Goal: Transaction & Acquisition: Purchase product/service

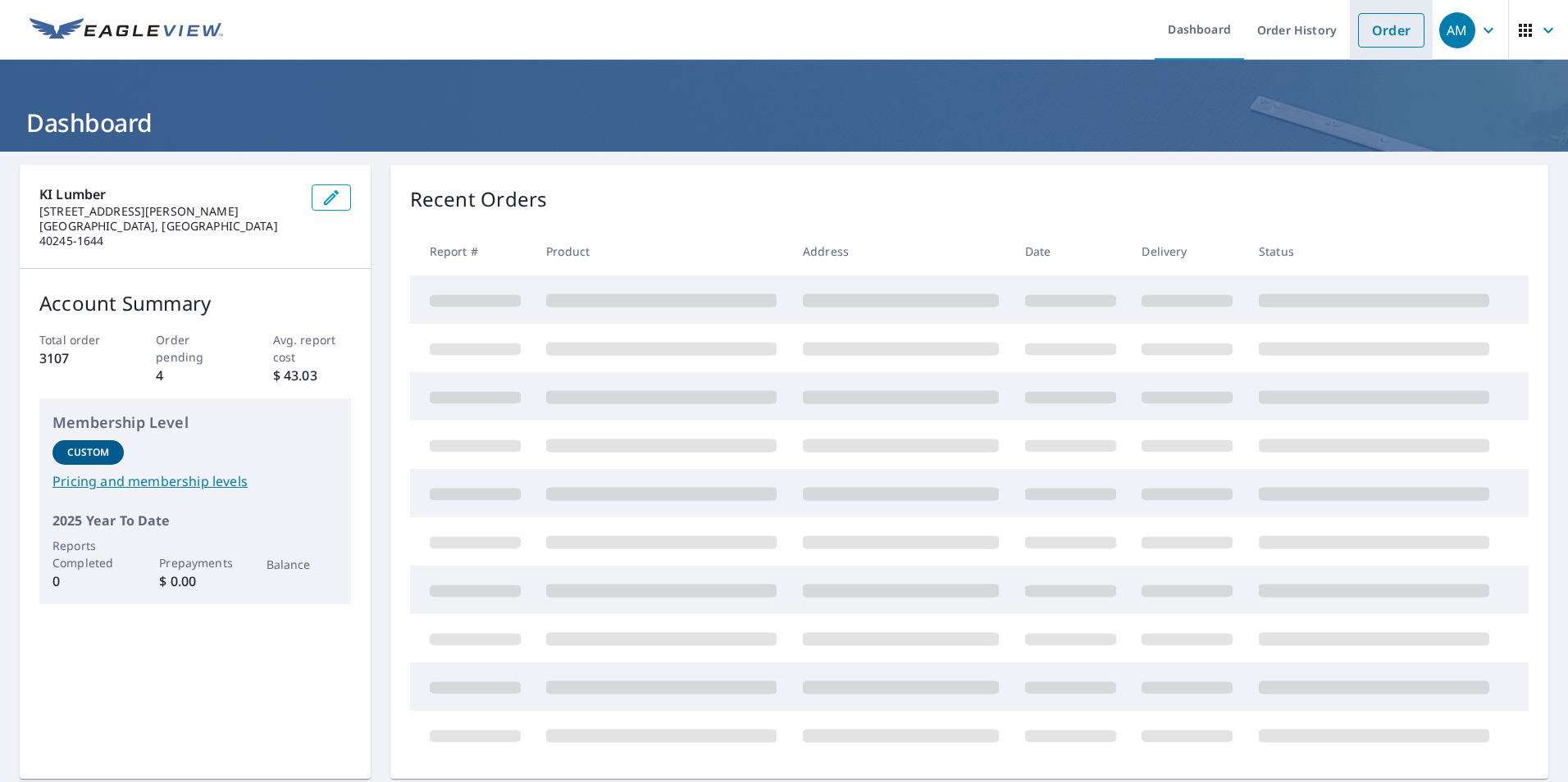
click at [1364, 29] on link "Order" at bounding box center [1391, 30] width 66 height 35
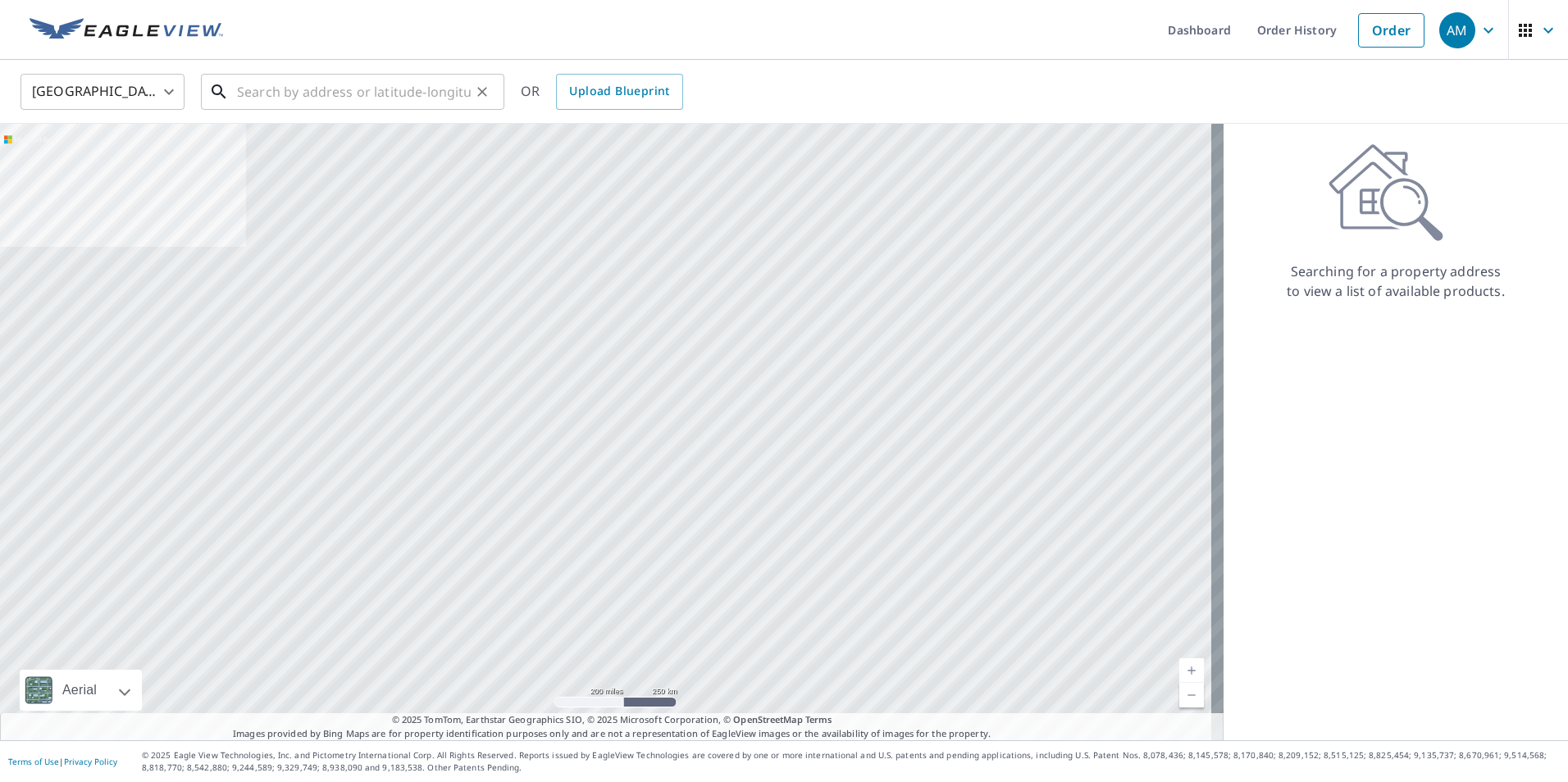
click at [274, 90] on input "text" at bounding box center [354, 91] width 234 height 46
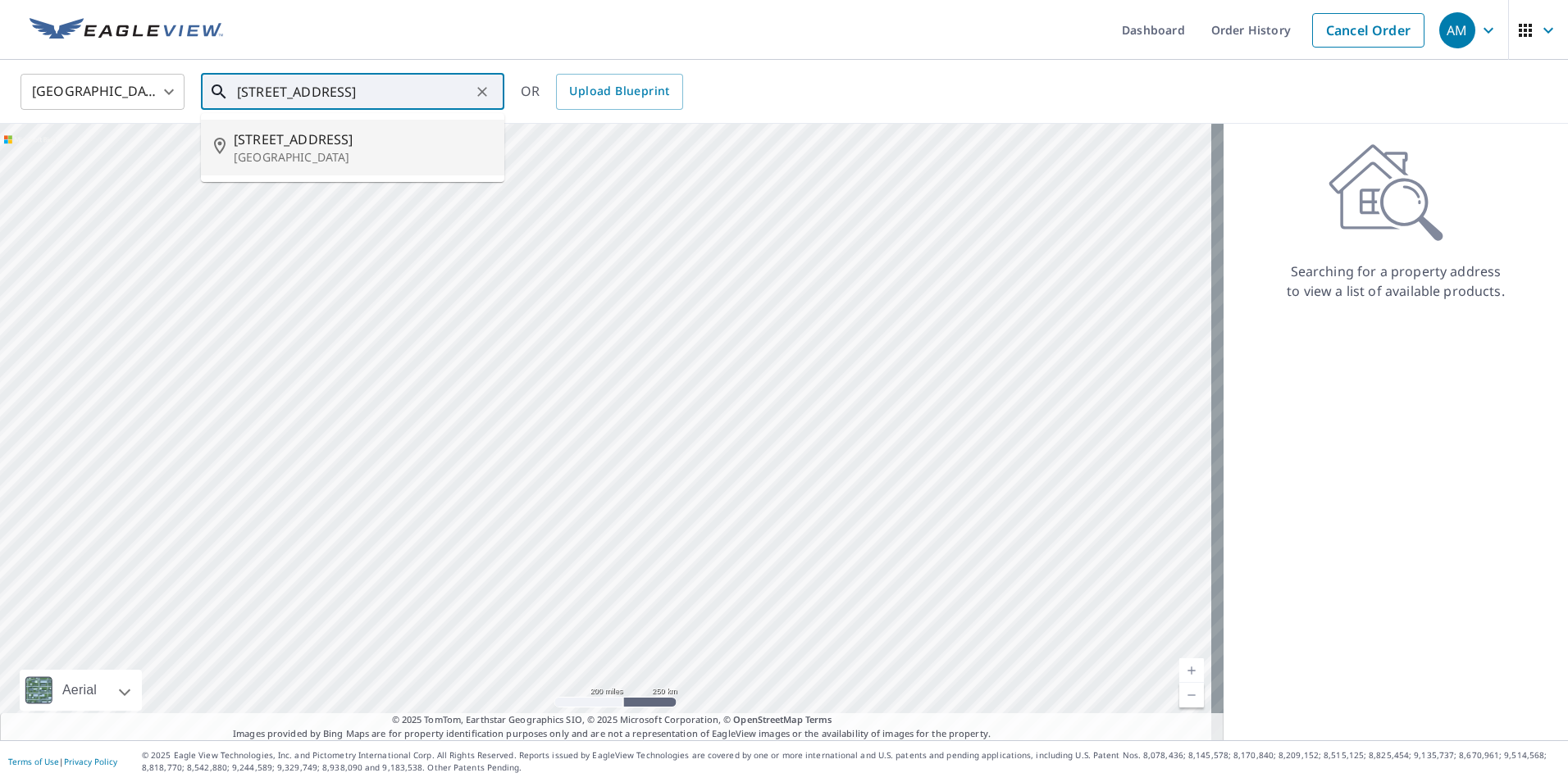
click at [327, 148] on div "[STREET_ADDRESS]" at bounding box center [362, 147] width 257 height 36
type input "[STREET_ADDRESS]"
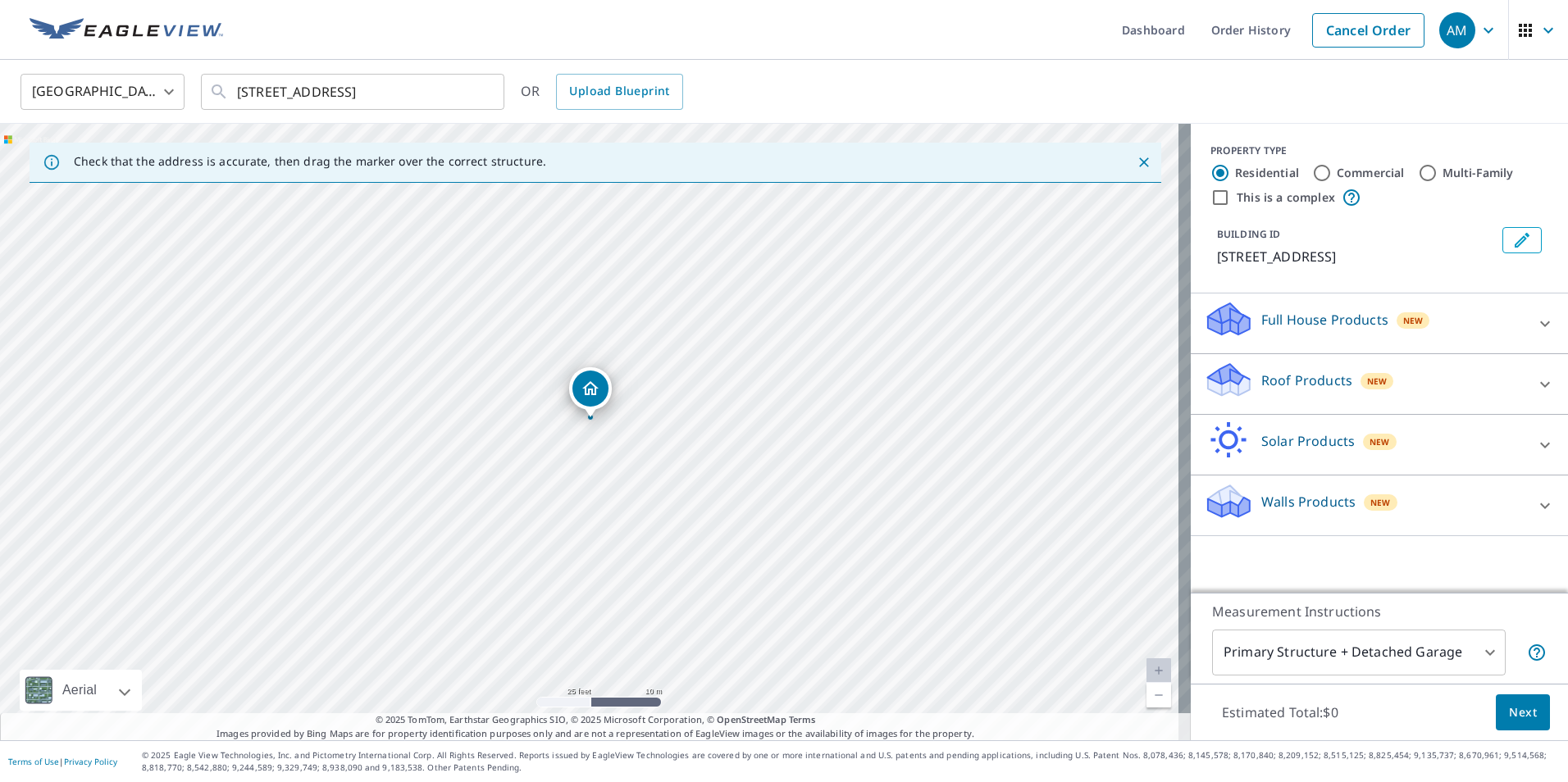
click at [1541, 383] on icon at bounding box center [1546, 384] width 10 height 6
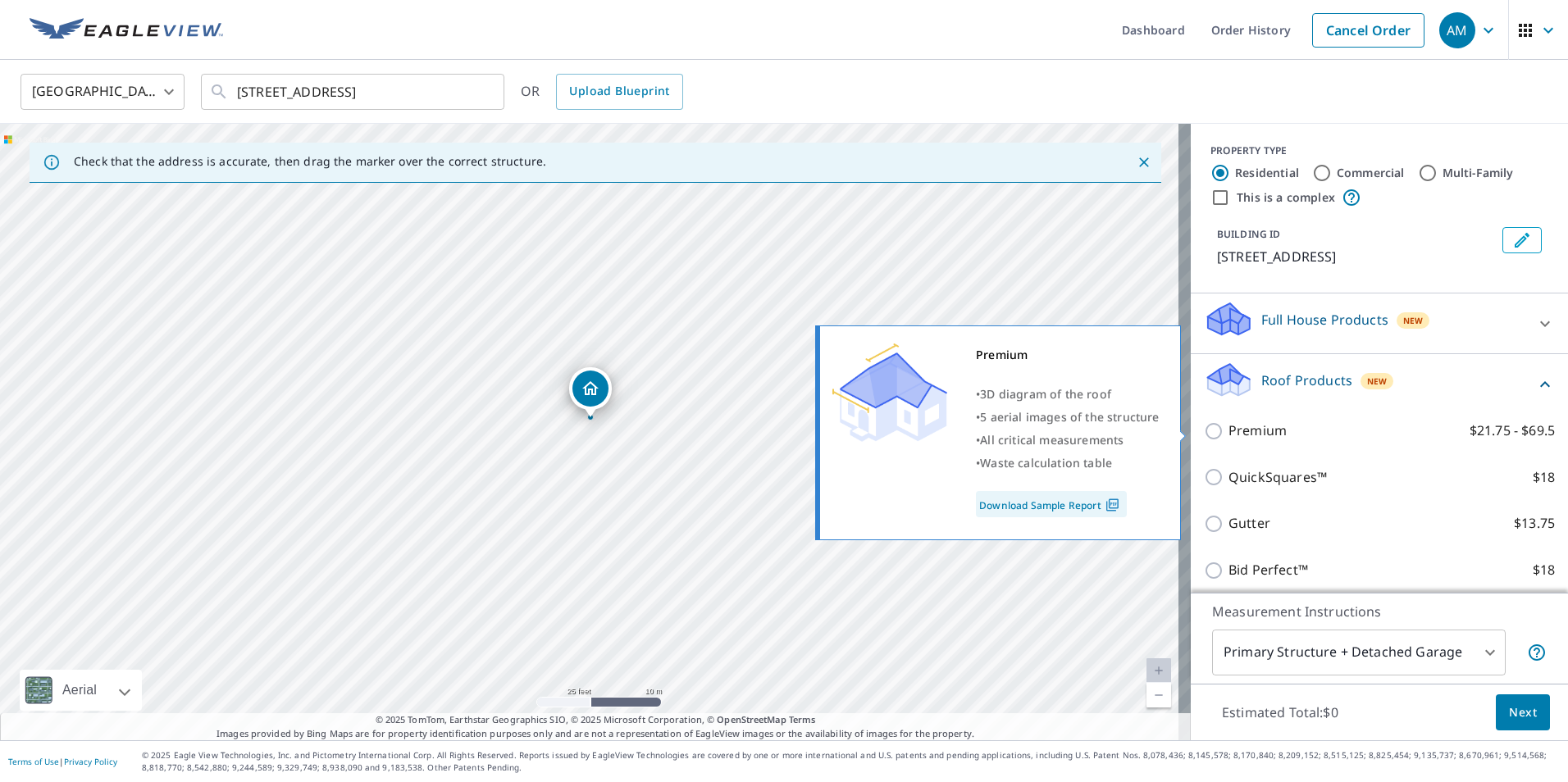
click at [1204, 430] on input "Premium $21.75 - $69.5" at bounding box center [1216, 431] width 25 height 19
checkbox input "true"
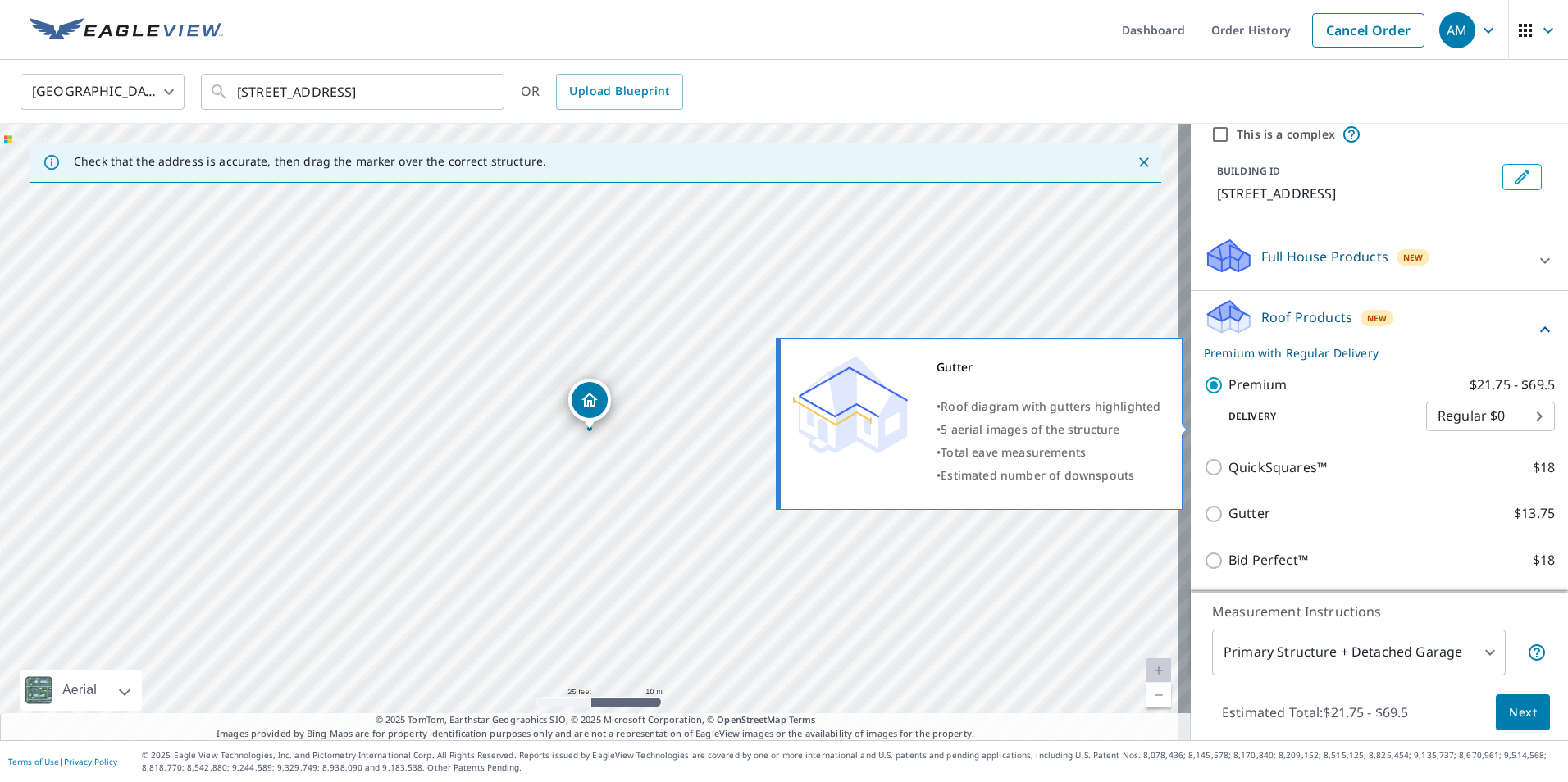
scroll to position [183, 0]
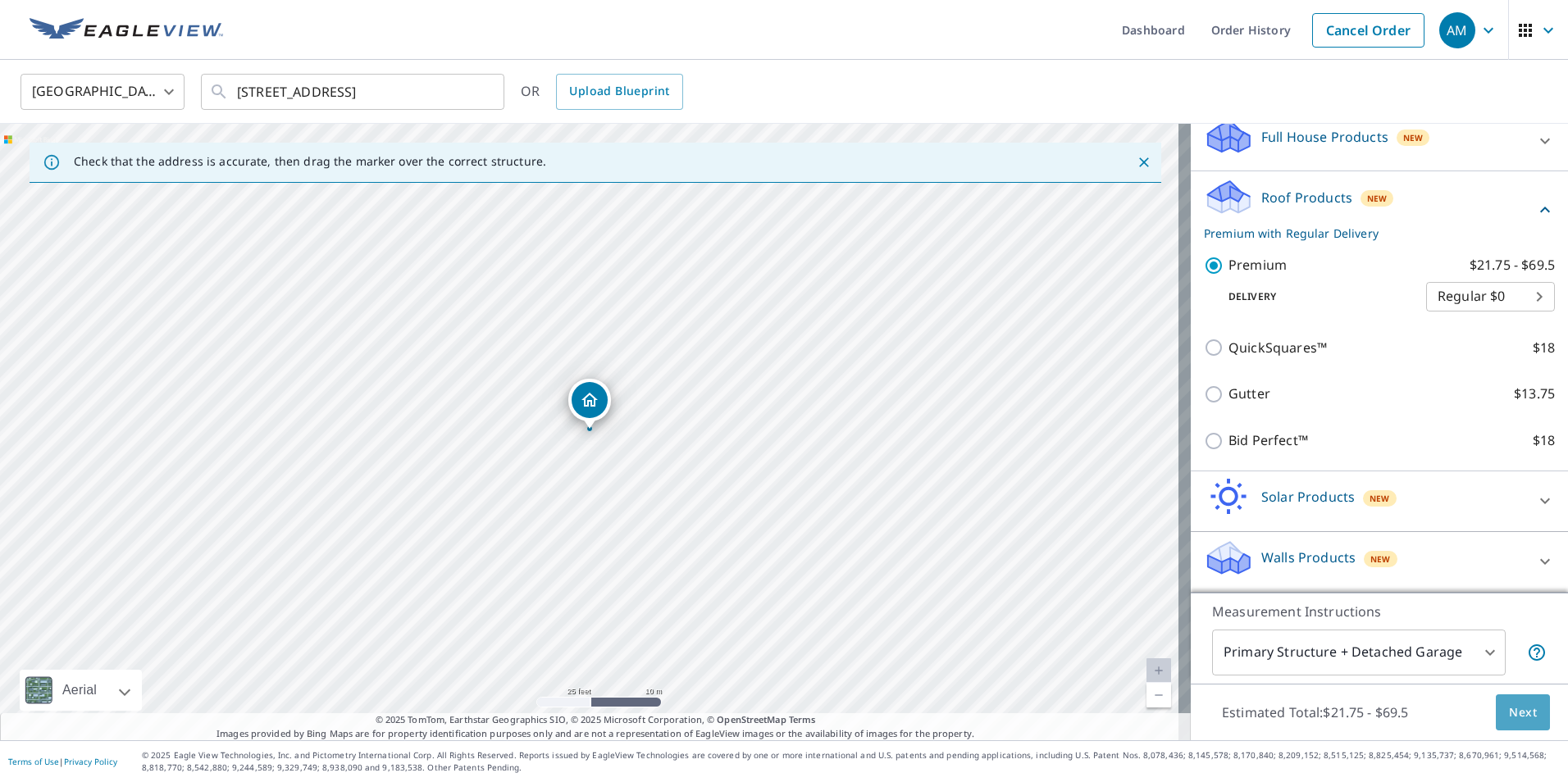
click at [1510, 713] on span "Next" at bounding box center [1523, 713] width 28 height 20
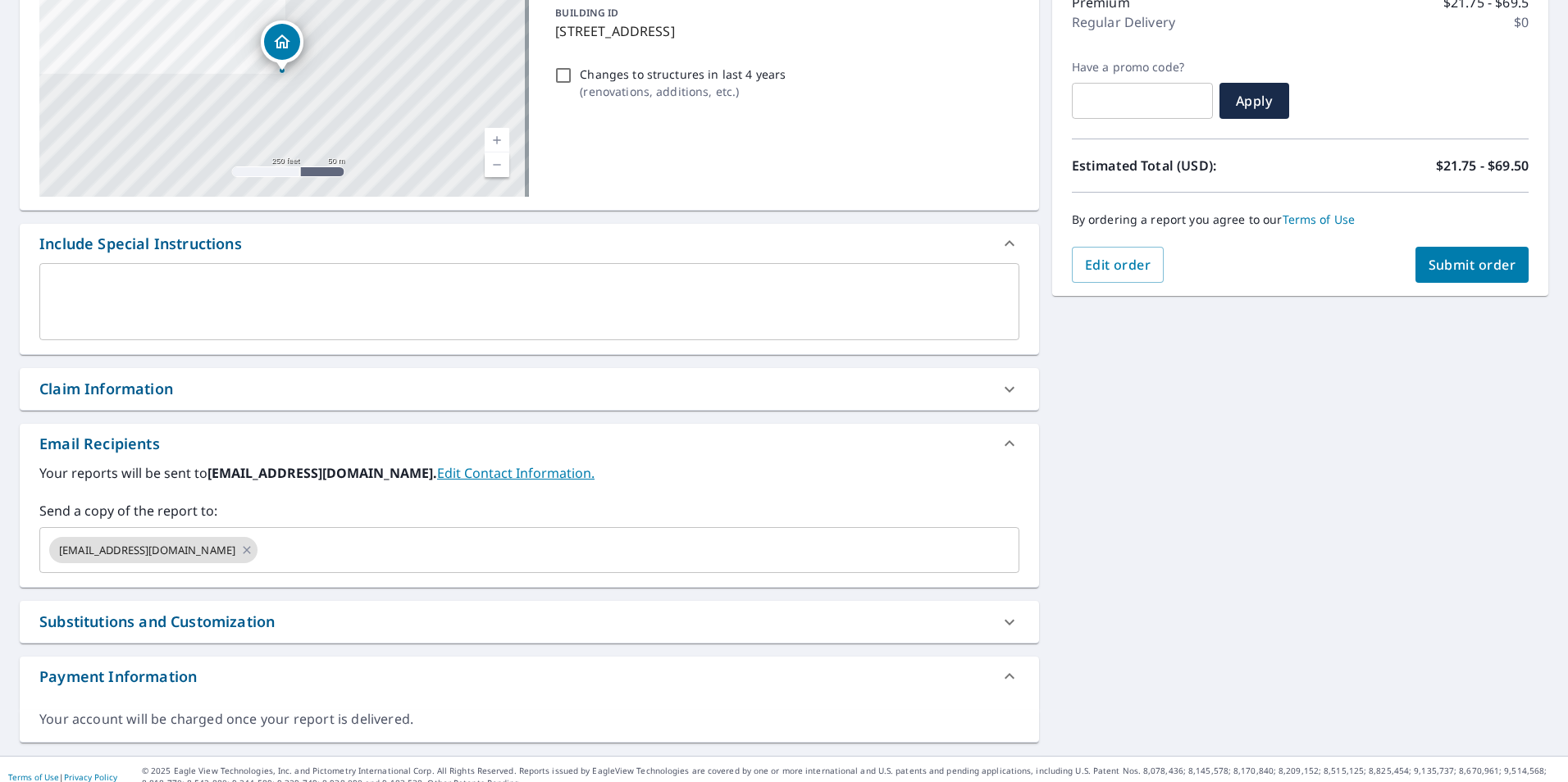
scroll to position [243, 0]
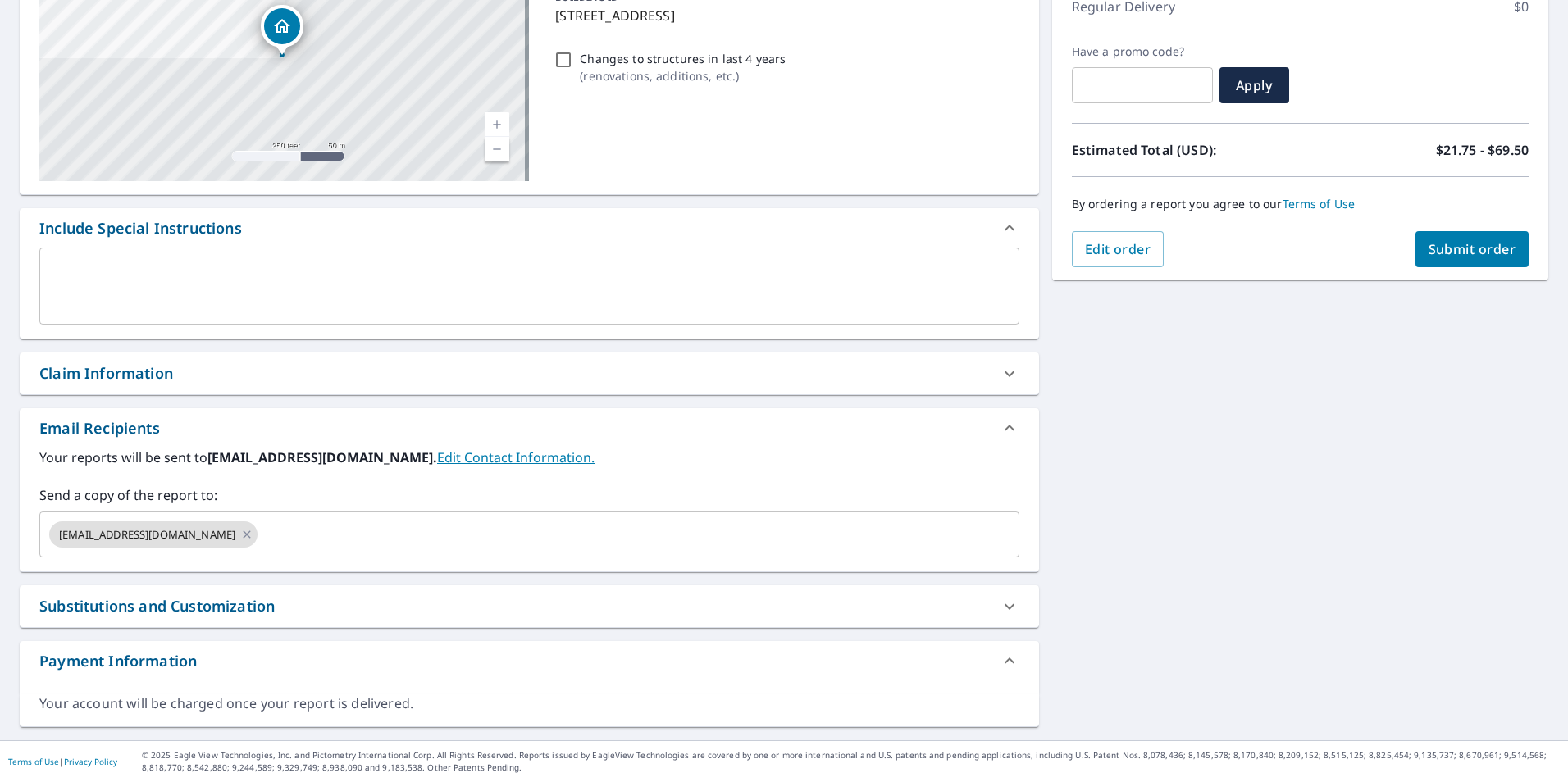
click at [115, 370] on div "Claim Information" at bounding box center [107, 373] width 134 height 22
checkbox input "true"
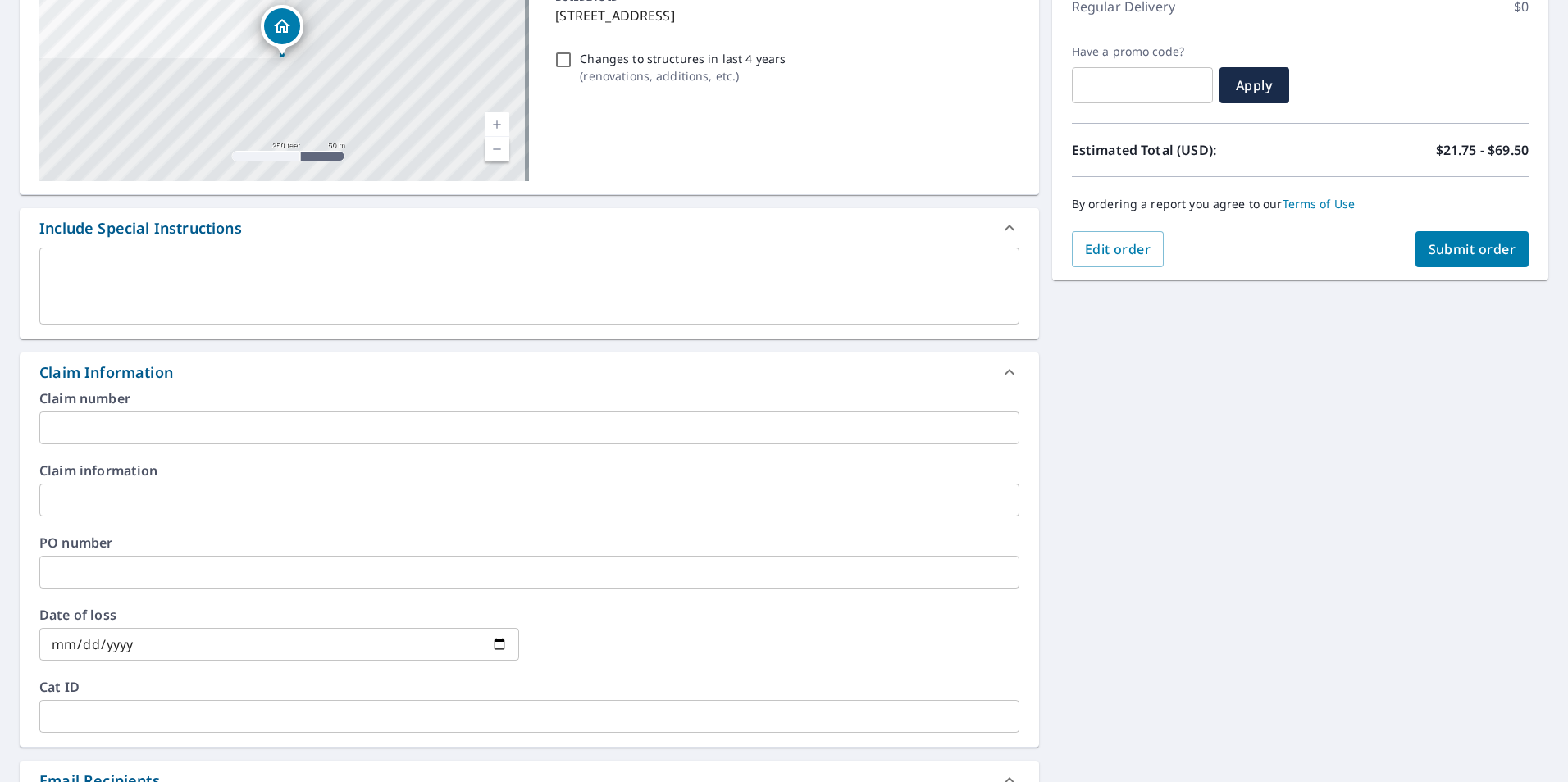
click at [86, 575] on input "text" at bounding box center [530, 572] width 980 height 33
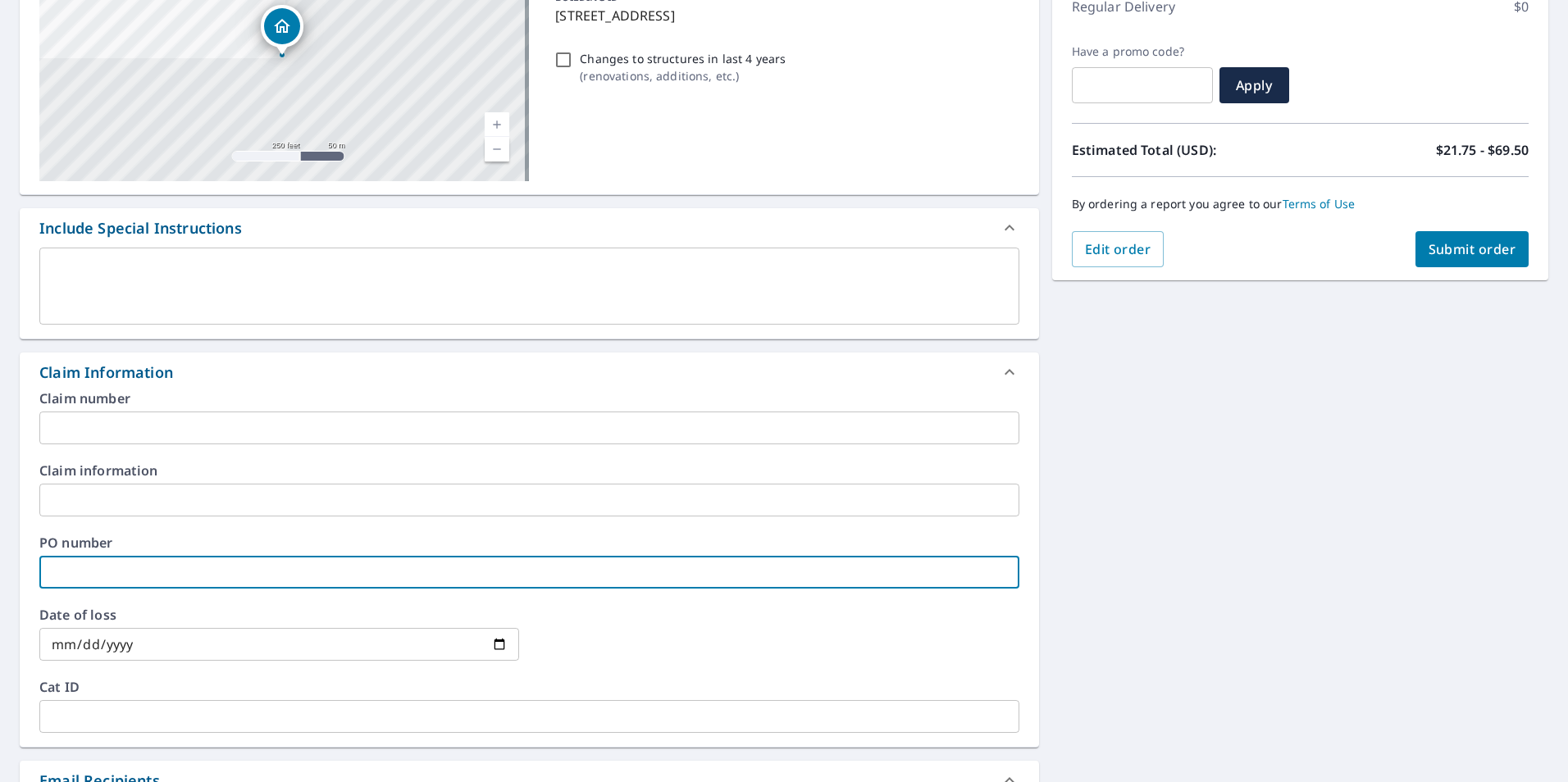
type input "K & P"
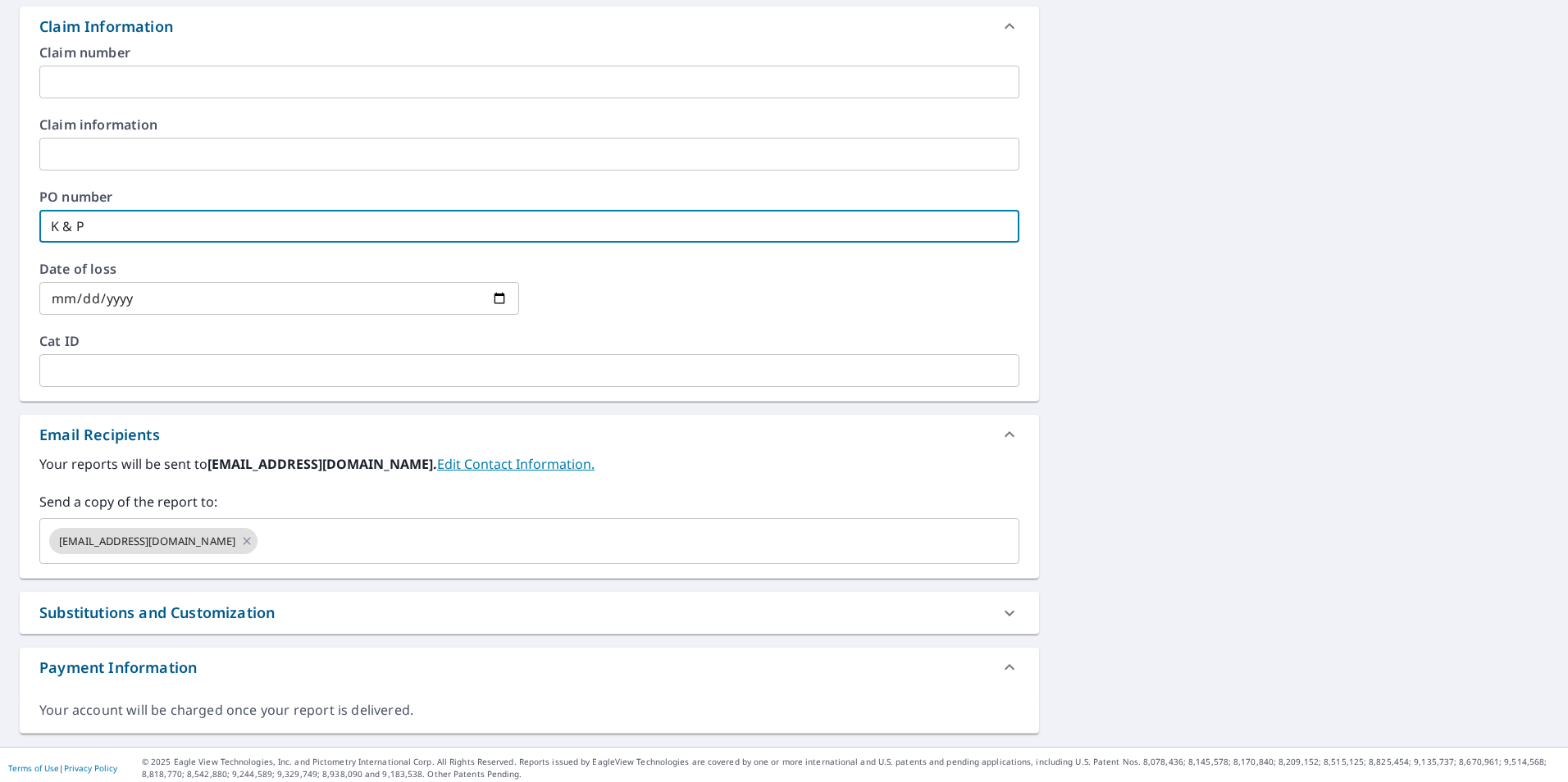
scroll to position [595, 0]
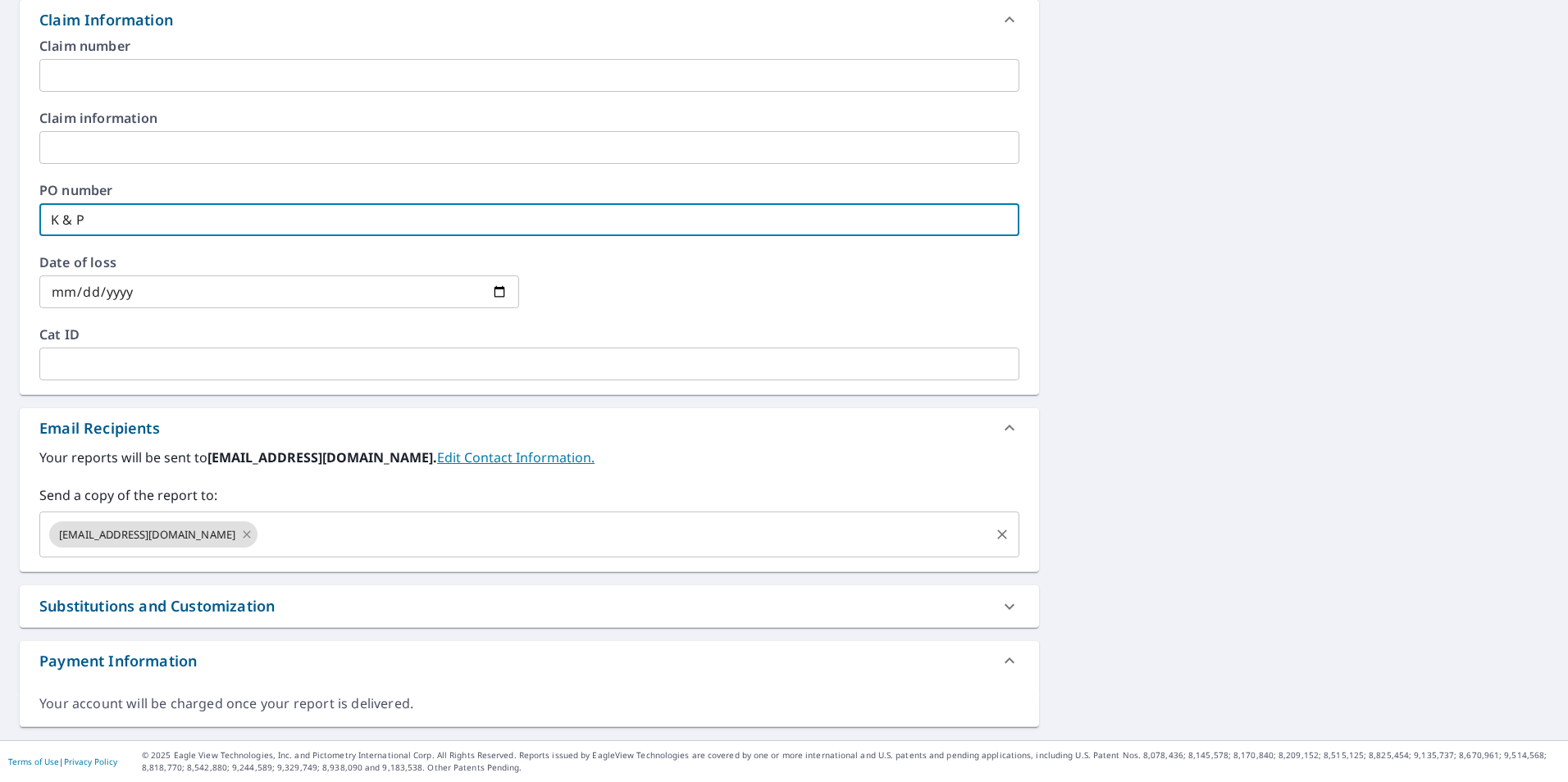
click at [244, 537] on icon at bounding box center [247, 534] width 8 height 8
checkbox input "true"
click at [88, 532] on input "text" at bounding box center [516, 534] width 941 height 31
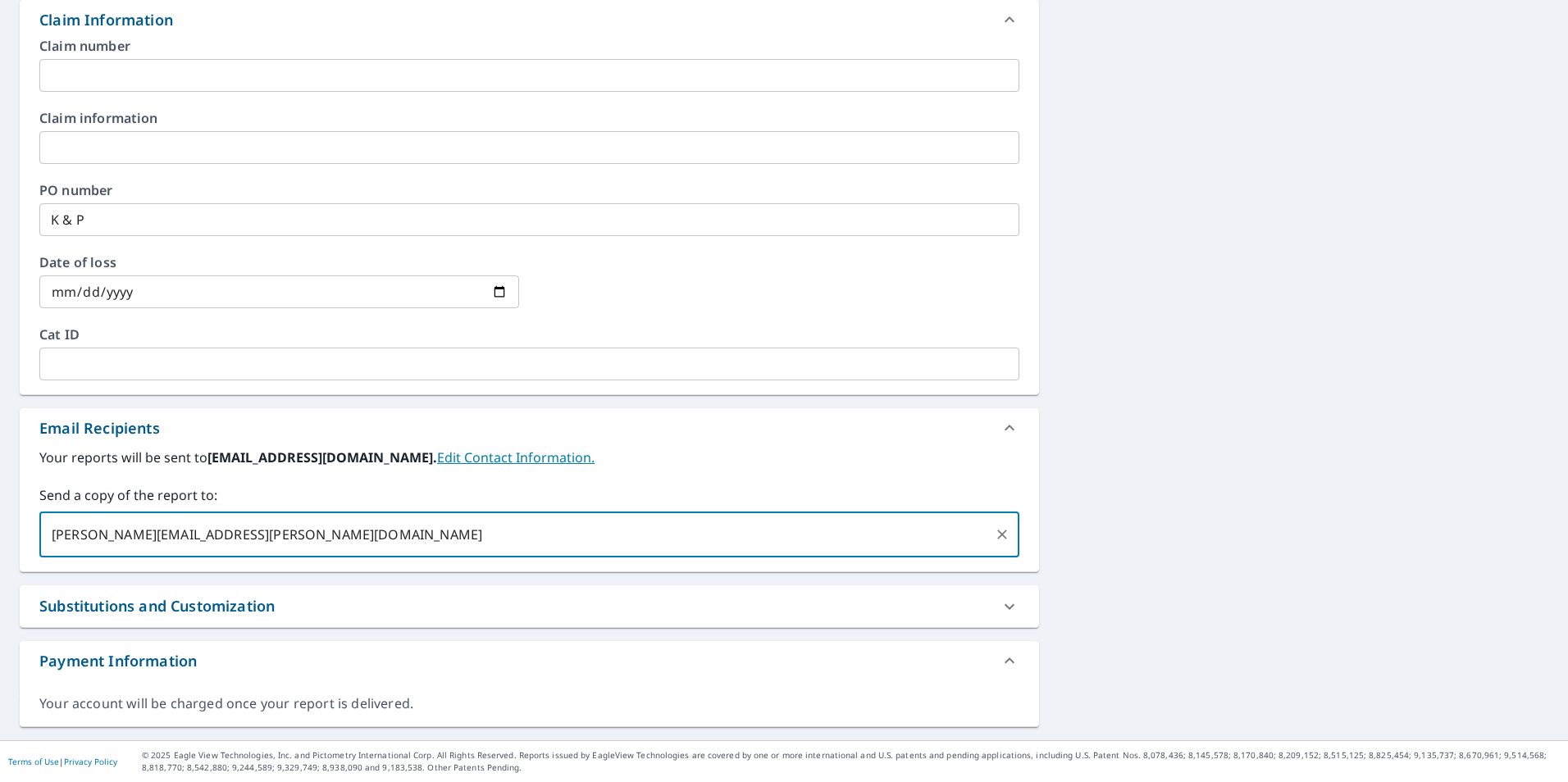
type input "[PERSON_NAME][EMAIL_ADDRESS][PERSON_NAME][DOMAIN_NAME]"
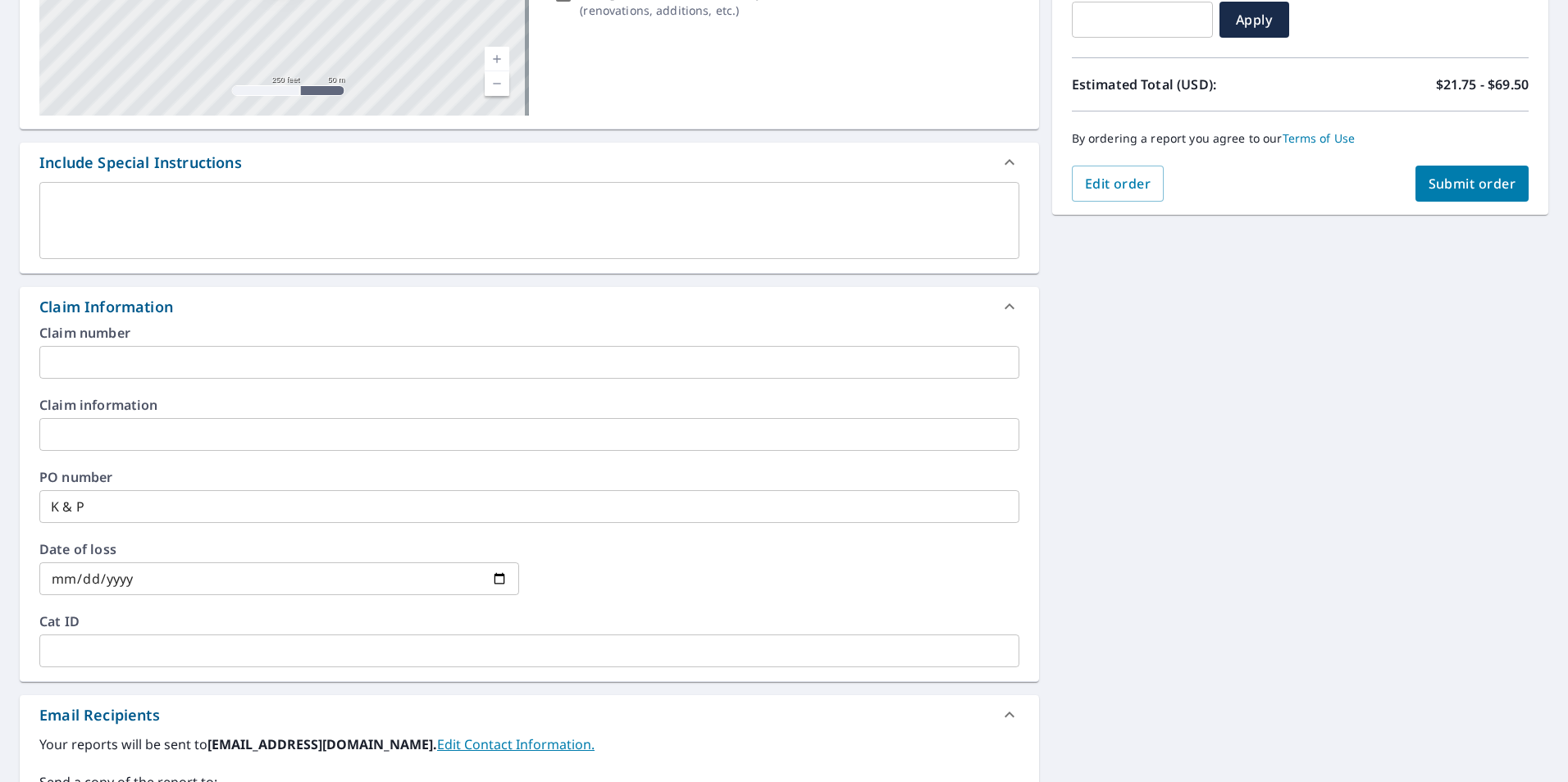
scroll to position [103, 0]
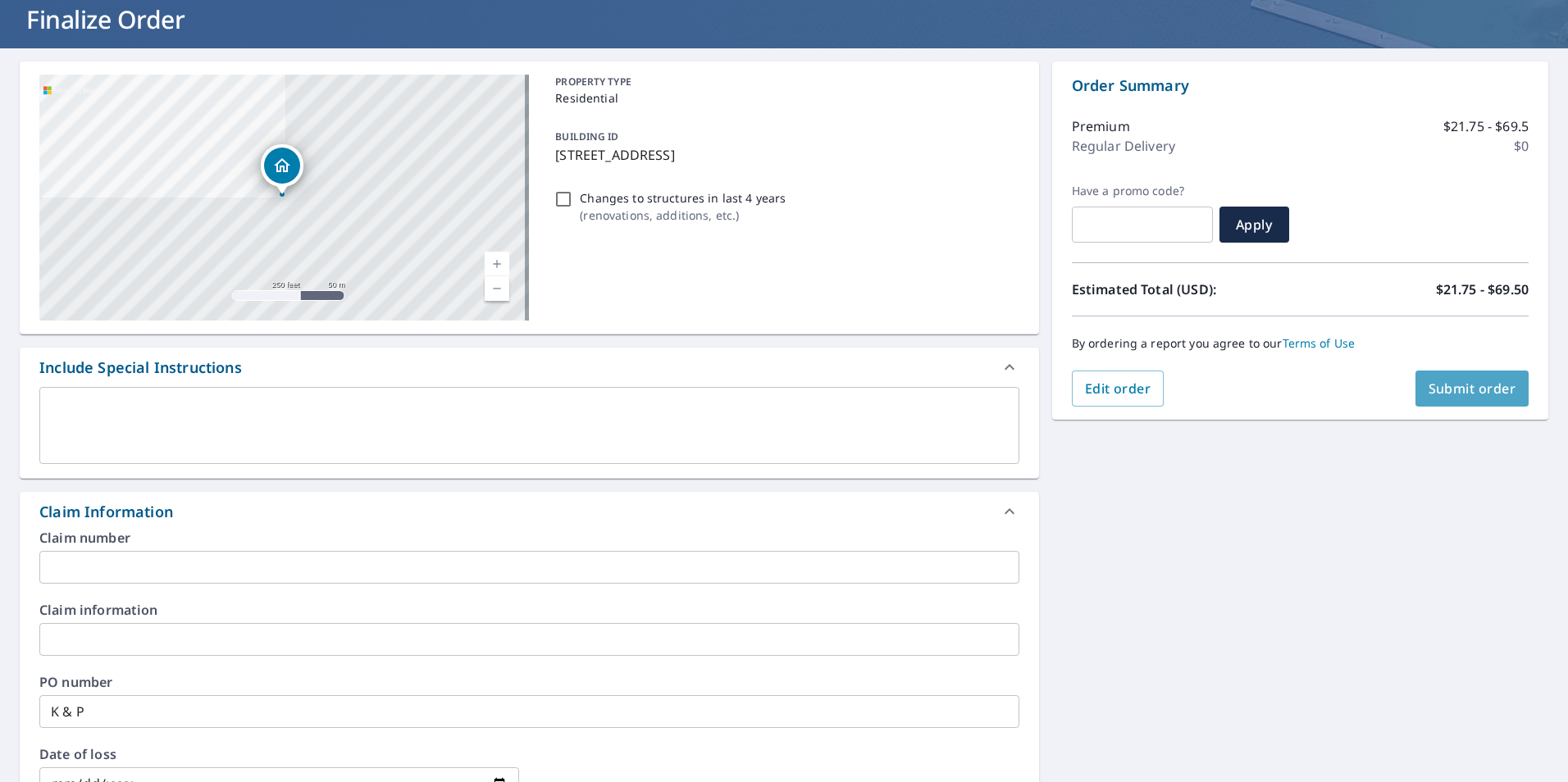
click at [1438, 390] on span "Submit order" at bounding box center [1473, 388] width 88 height 18
checkbox input "true"
